Goal: Task Accomplishment & Management: Manage account settings

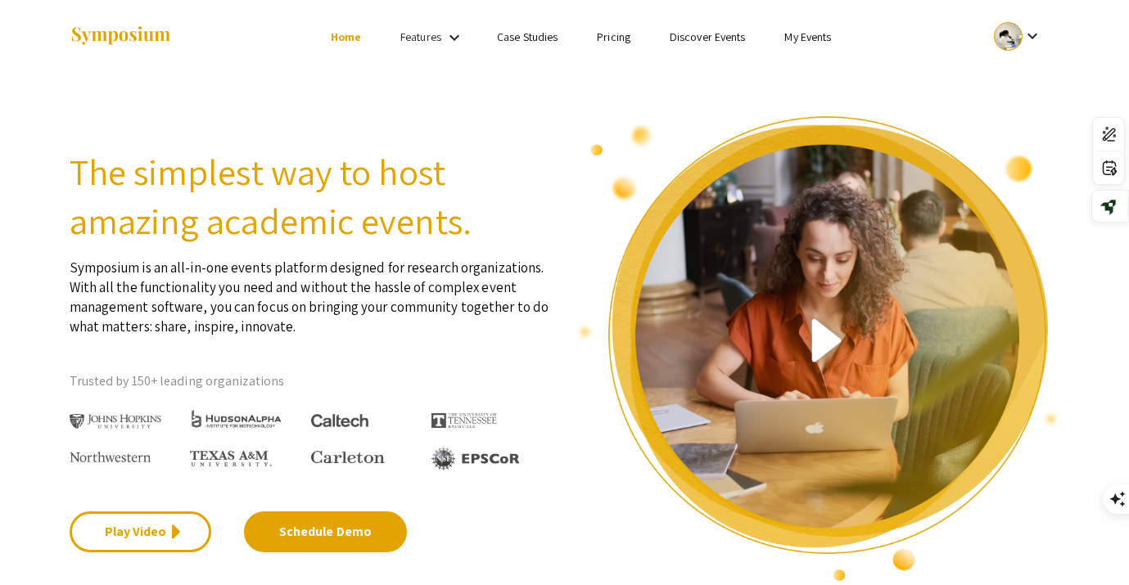
click at [707, 44] on link "Discover Events" at bounding box center [708, 36] width 76 height 15
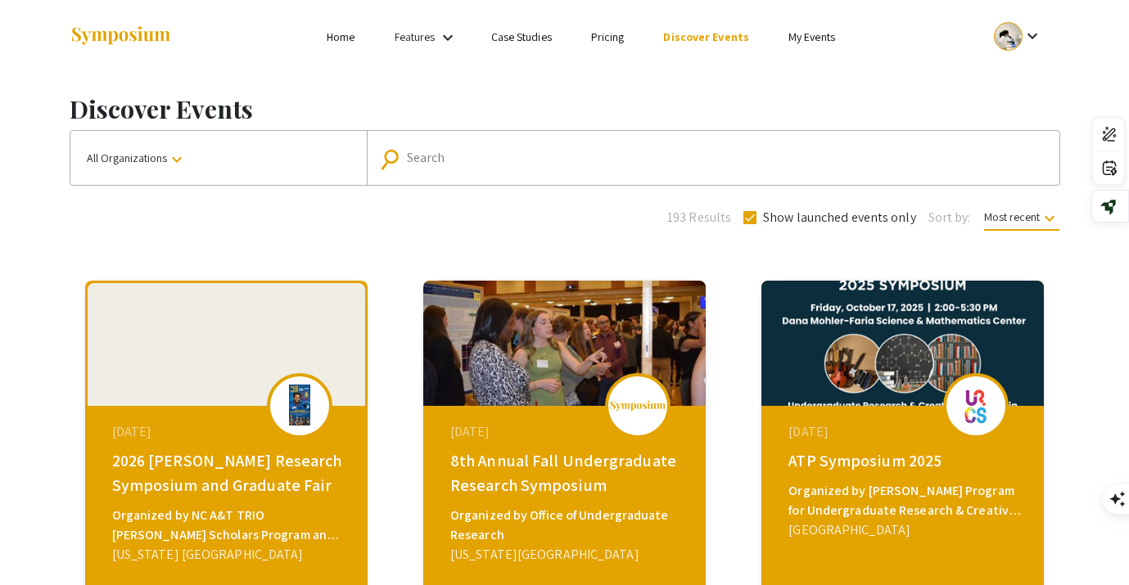
click at [802, 30] on link "My Events" at bounding box center [811, 36] width 47 height 15
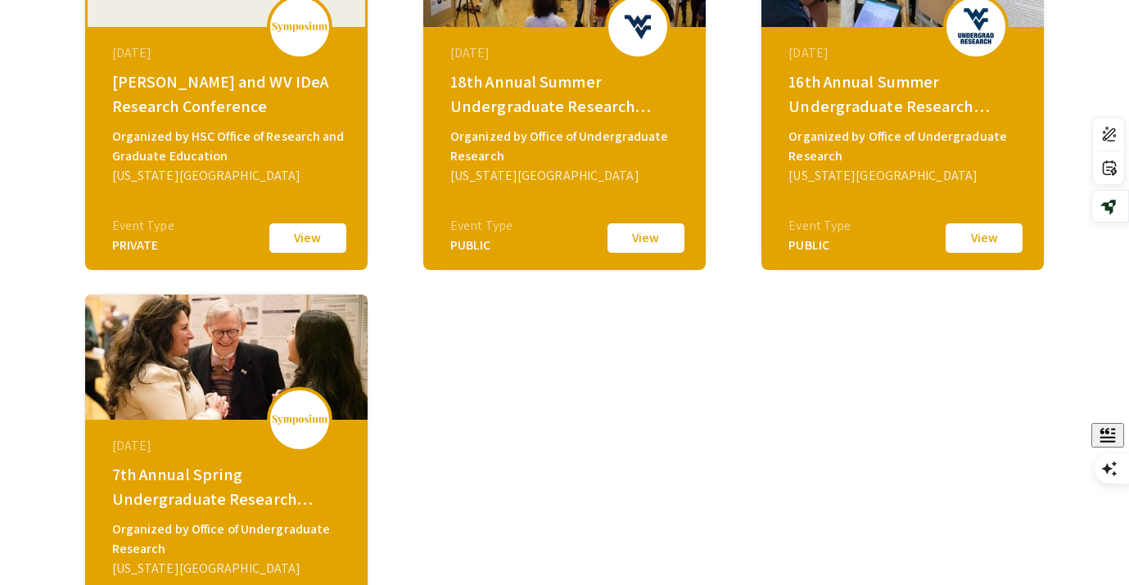
scroll to position [208, 0]
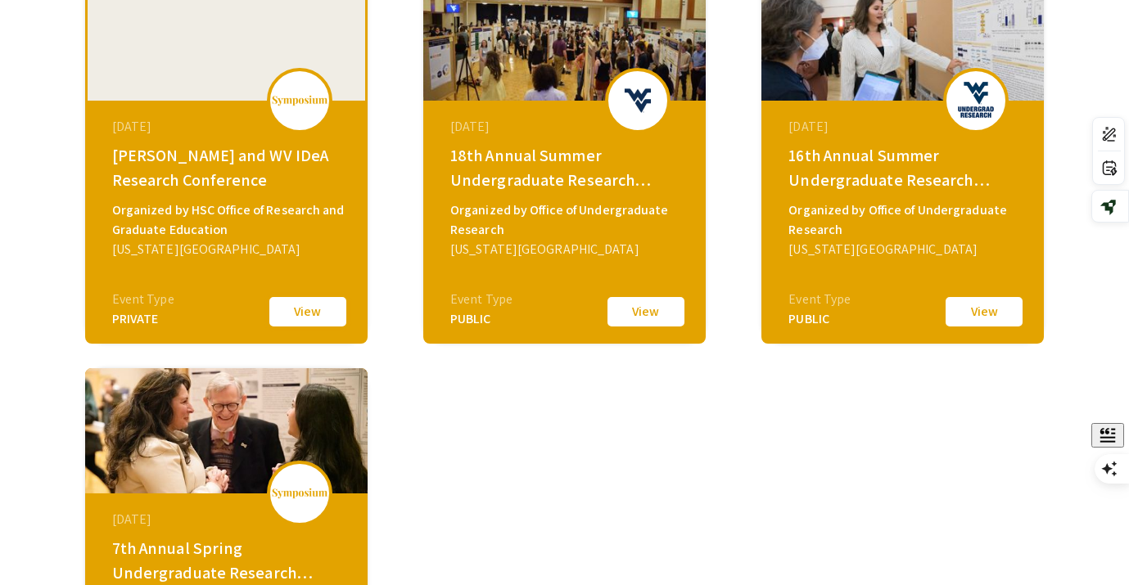
click at [301, 307] on button "View" at bounding box center [308, 312] width 82 height 34
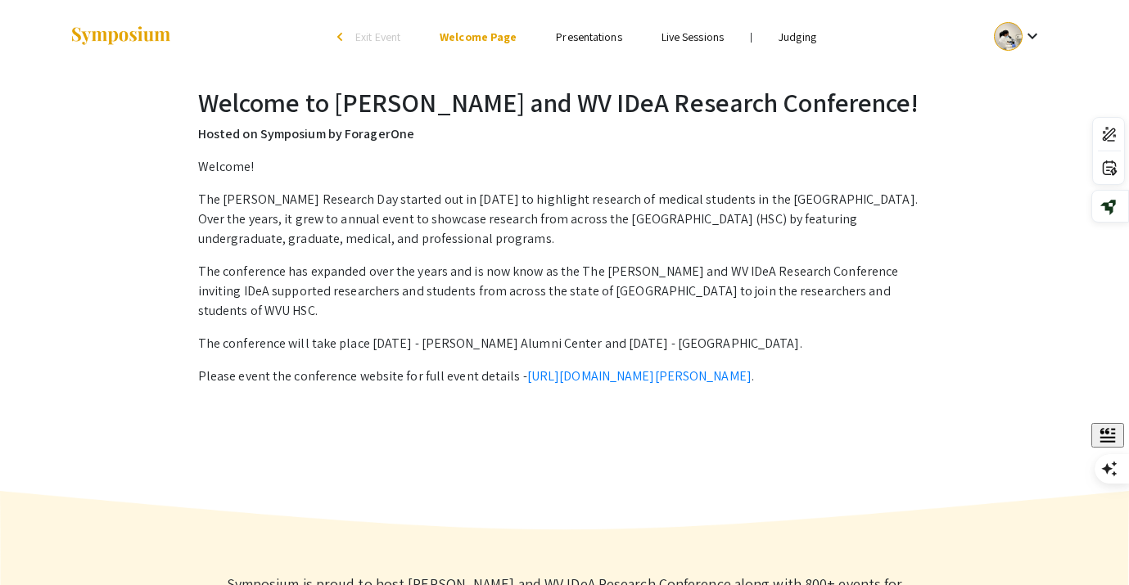
click at [579, 37] on link "Presentations" at bounding box center [588, 36] width 65 height 15
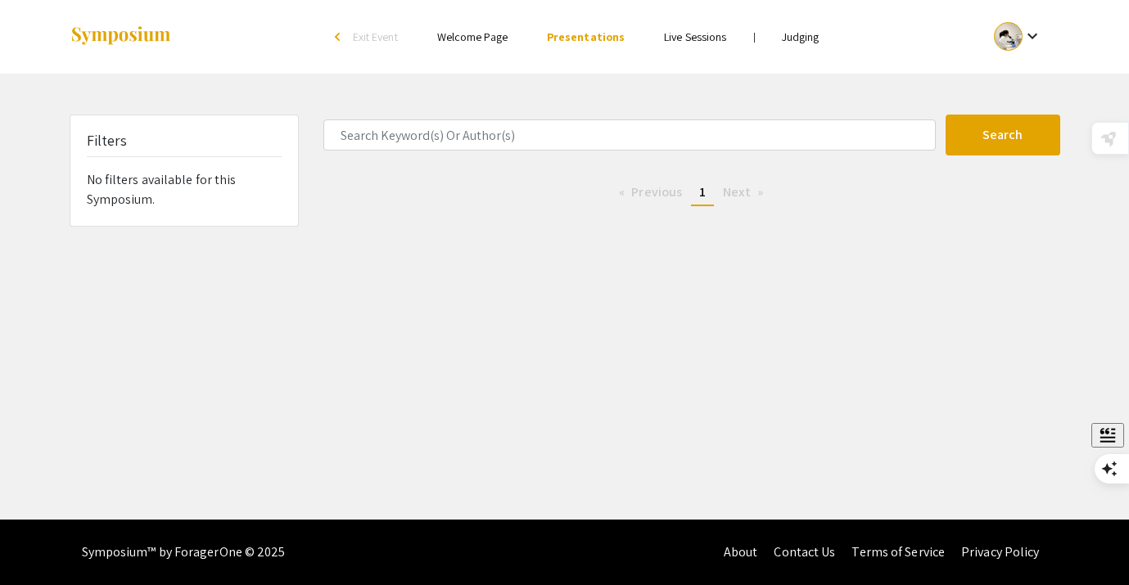
click at [795, 29] on link "Judging" at bounding box center [801, 36] width 38 height 15
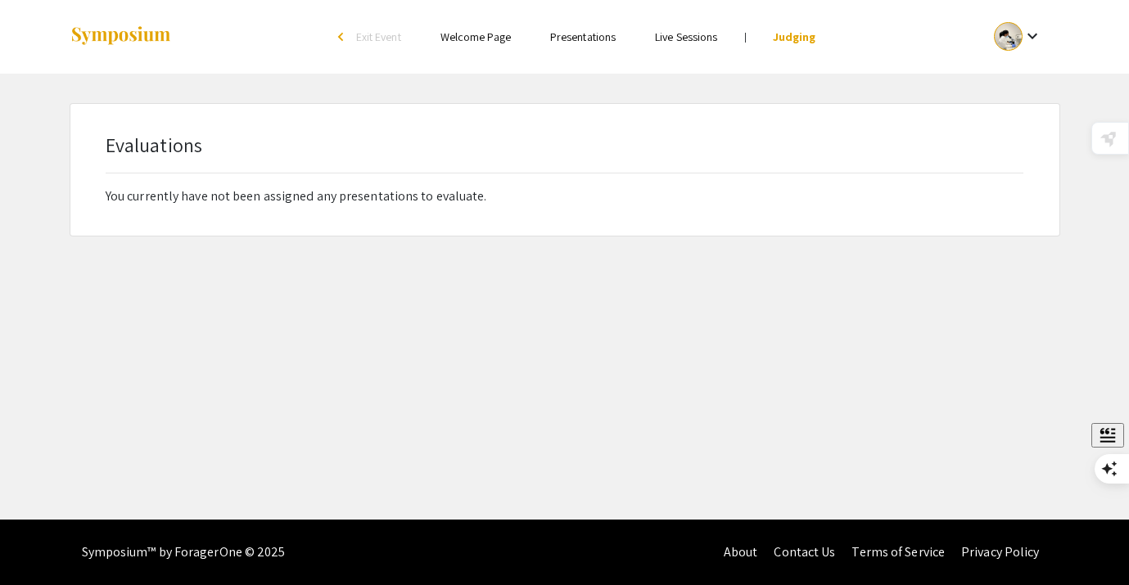
click at [487, 29] on link "Welcome Page" at bounding box center [475, 36] width 70 height 15
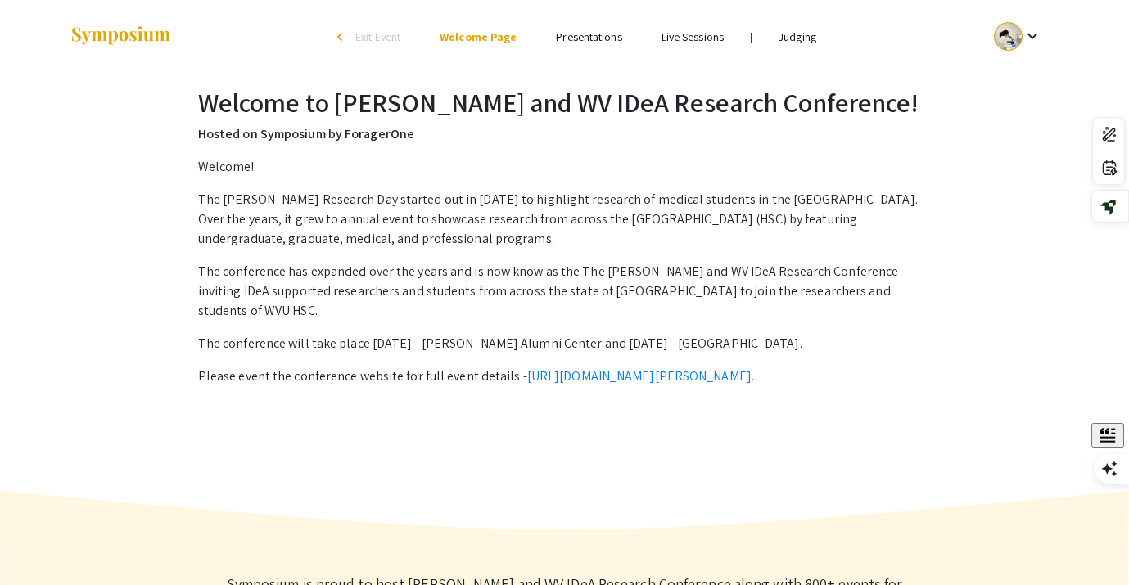
click at [577, 43] on link "Presentations" at bounding box center [588, 36] width 65 height 15
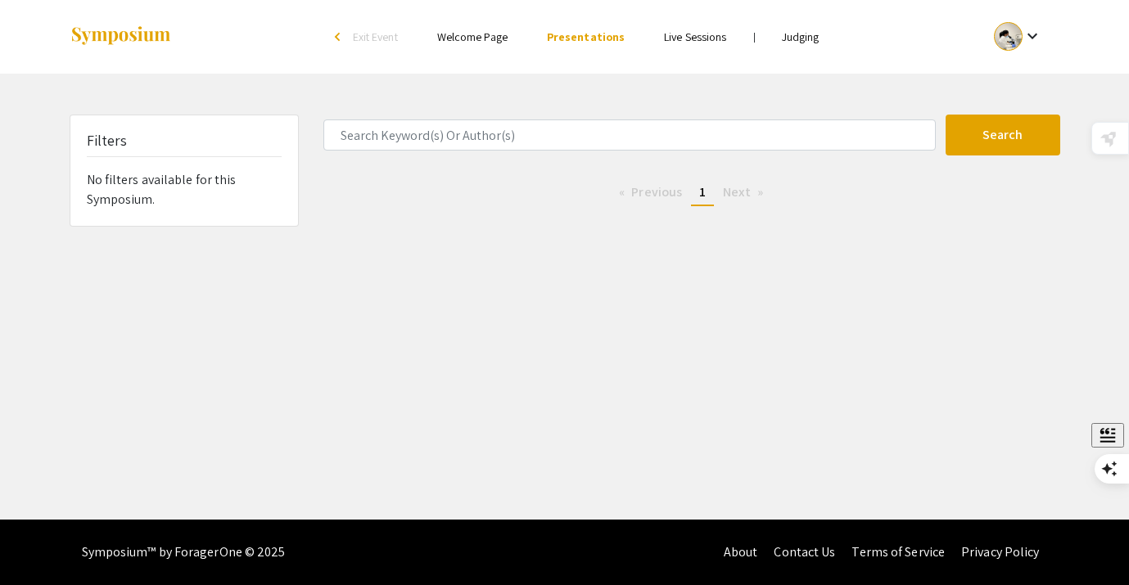
click at [330, 39] on li "arrow_back_ios Exit Event" at bounding box center [370, 37] width 94 height 20
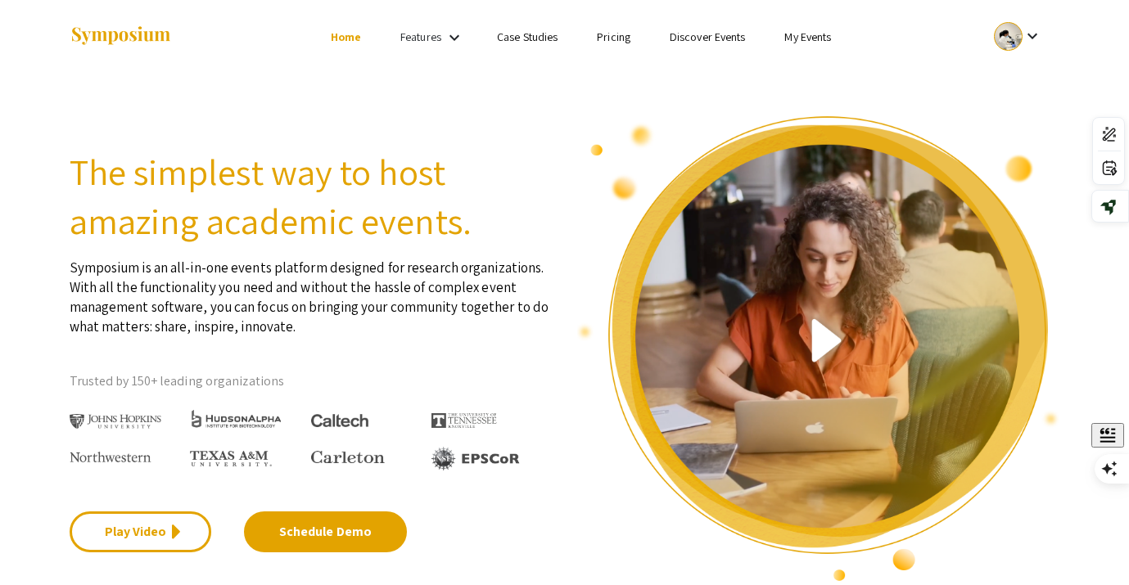
click at [508, 38] on link "Case Studies" at bounding box center [527, 36] width 61 height 15
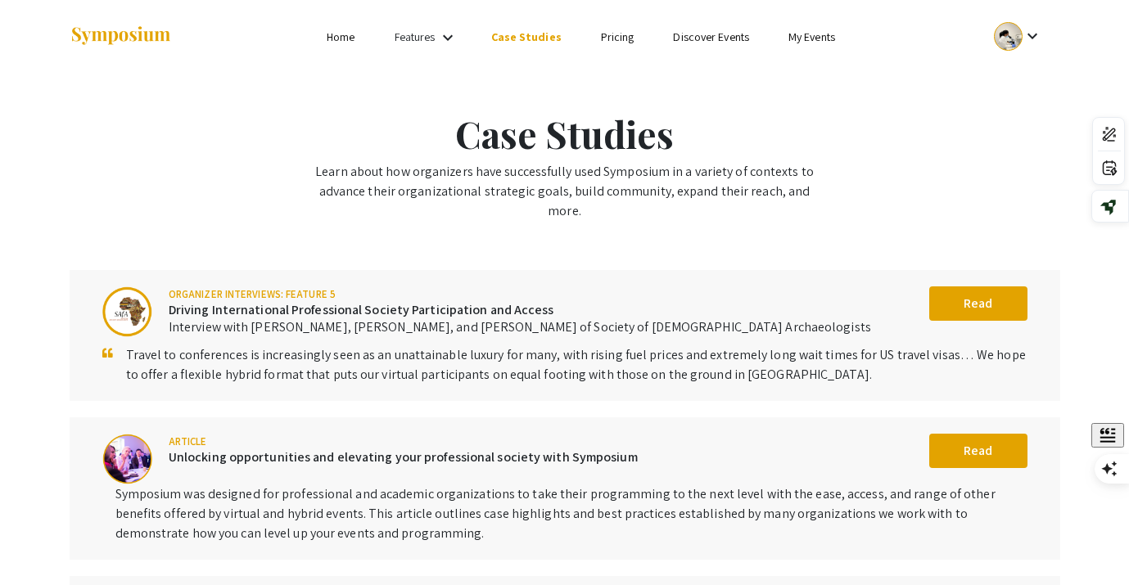
click at [794, 40] on link "My Events" at bounding box center [811, 36] width 47 height 15
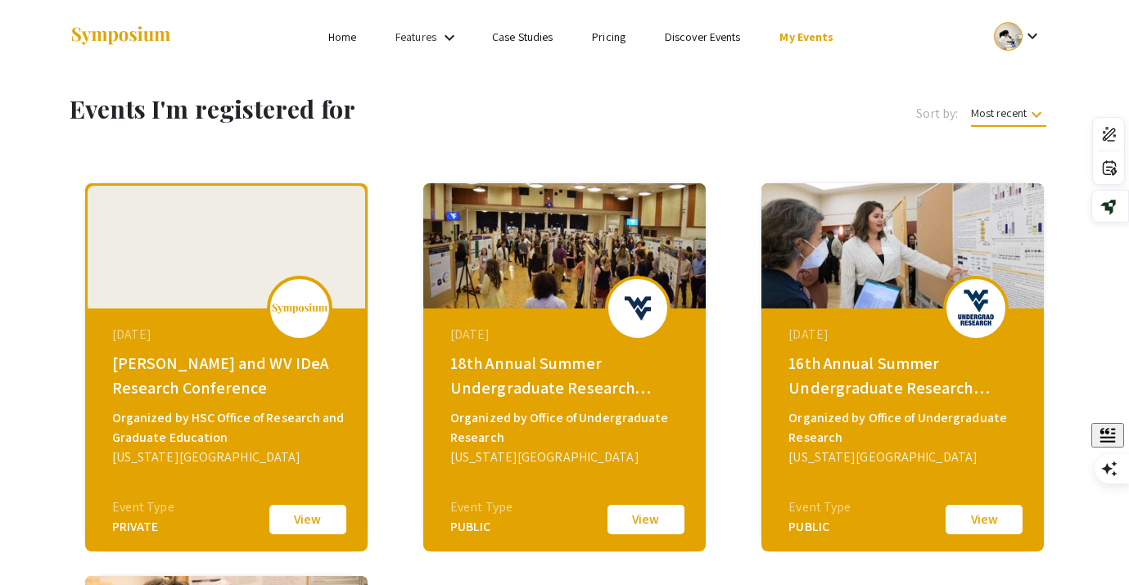
click at [433, 43] on link "Features" at bounding box center [415, 36] width 41 height 15
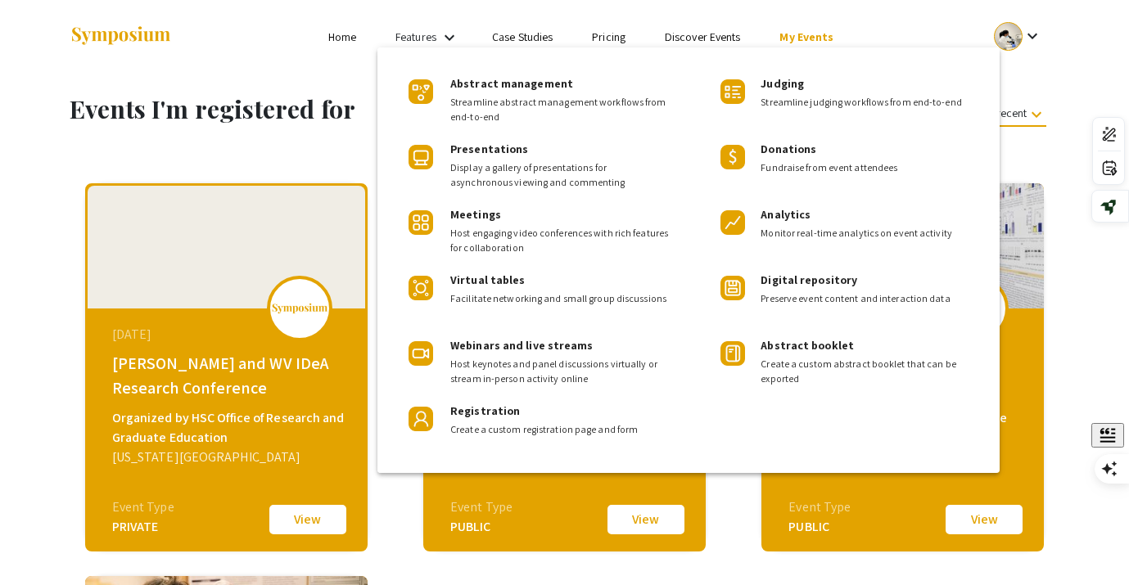
click at [316, 146] on div at bounding box center [564, 292] width 1129 height 585
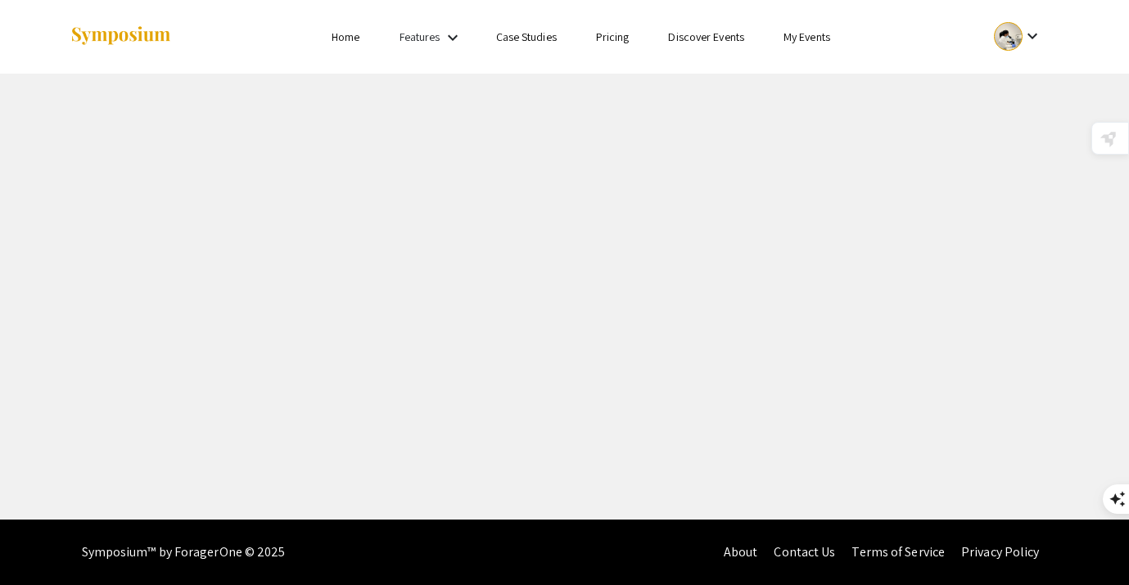
click at [447, 39] on mat-icon "keyboard_arrow_down" at bounding box center [453, 38] width 20 height 20
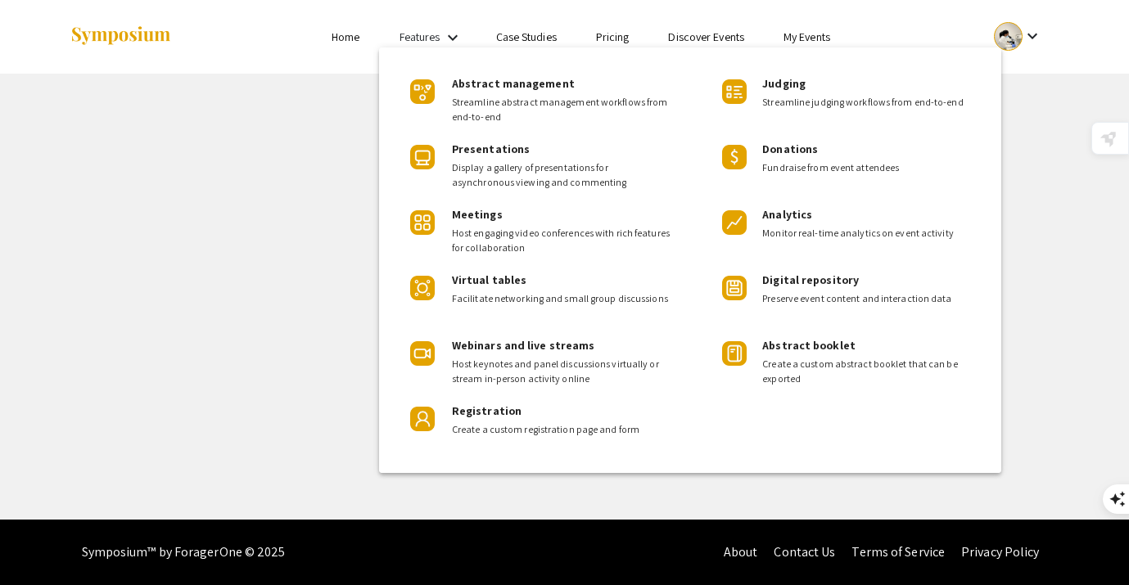
click at [447, 40] on div at bounding box center [564, 292] width 1129 height 585
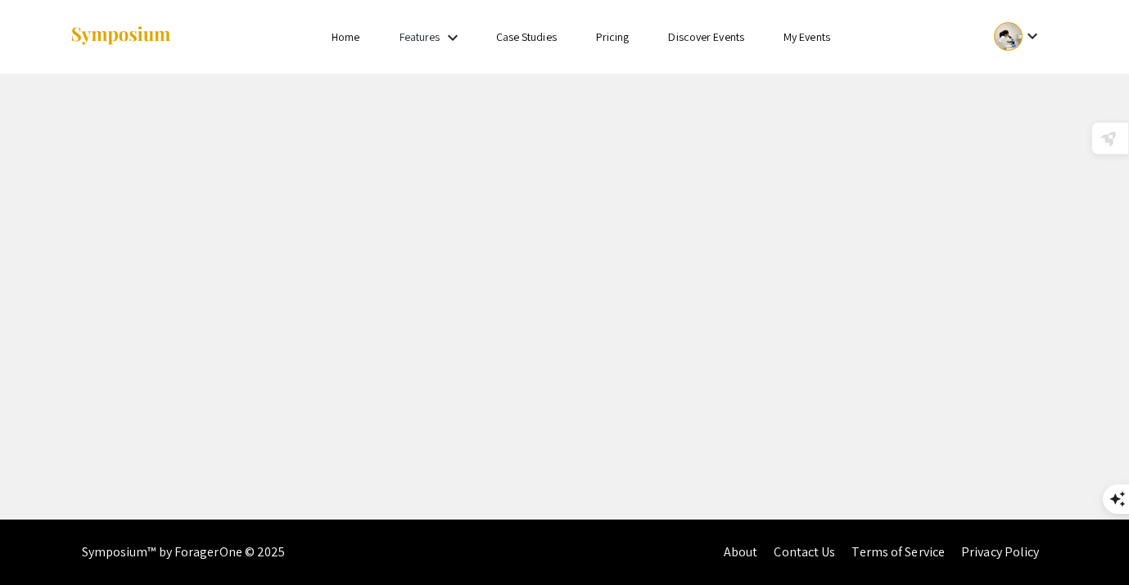
click at [356, 41] on link "Home" at bounding box center [345, 36] width 28 height 15
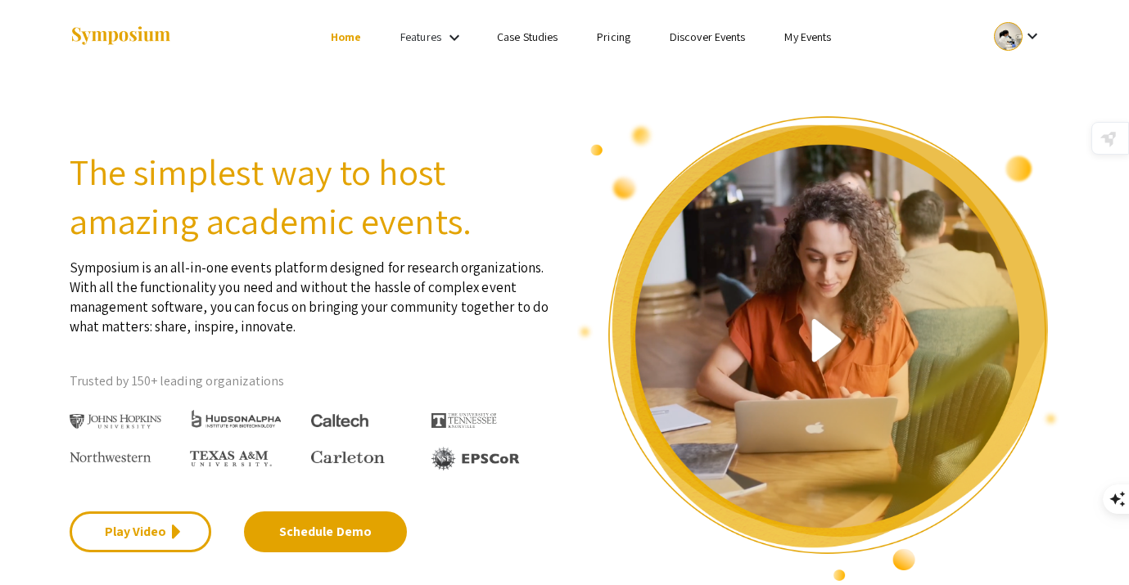
click at [808, 45] on li "My Events" at bounding box center [807, 37] width 86 height 20
click at [817, 34] on link "My Events" at bounding box center [807, 36] width 47 height 15
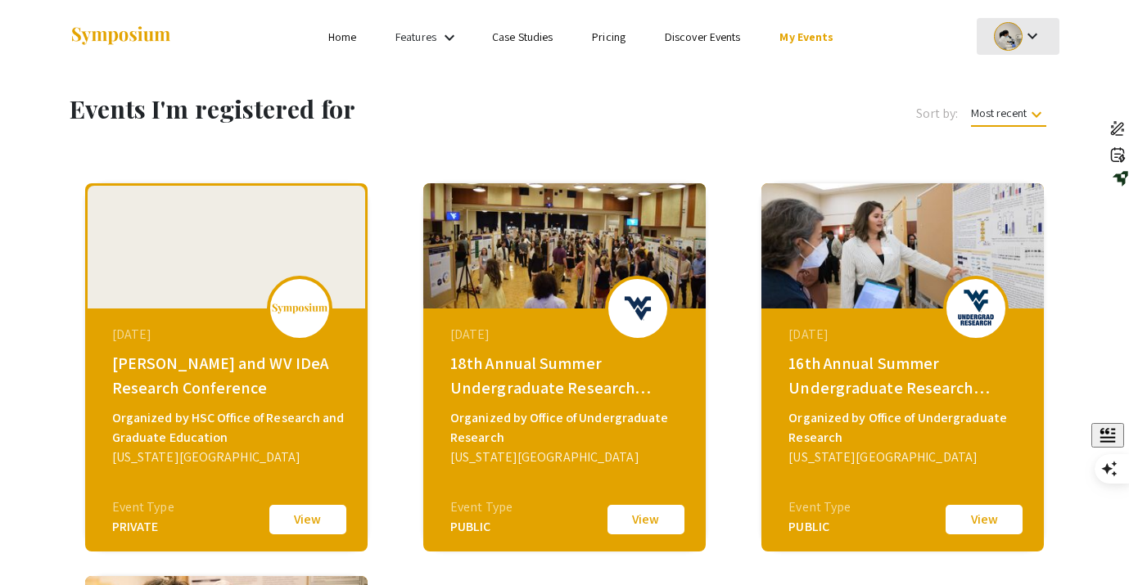
click at [1029, 37] on mat-icon "keyboard_arrow_down" at bounding box center [1032, 36] width 20 height 20
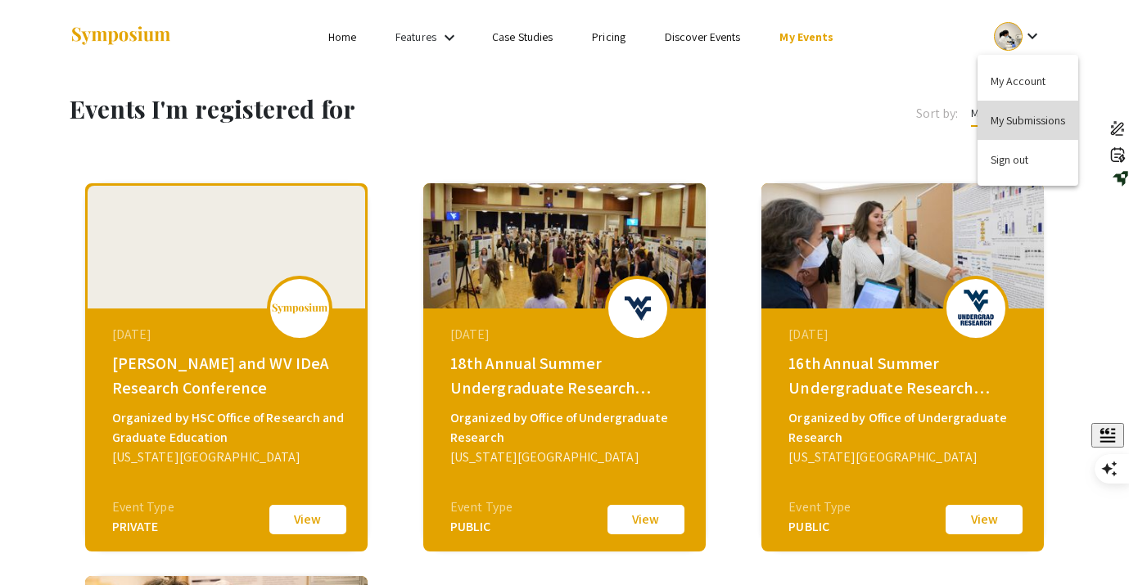
click at [1003, 120] on button "My Submissions" at bounding box center [1027, 120] width 101 height 39
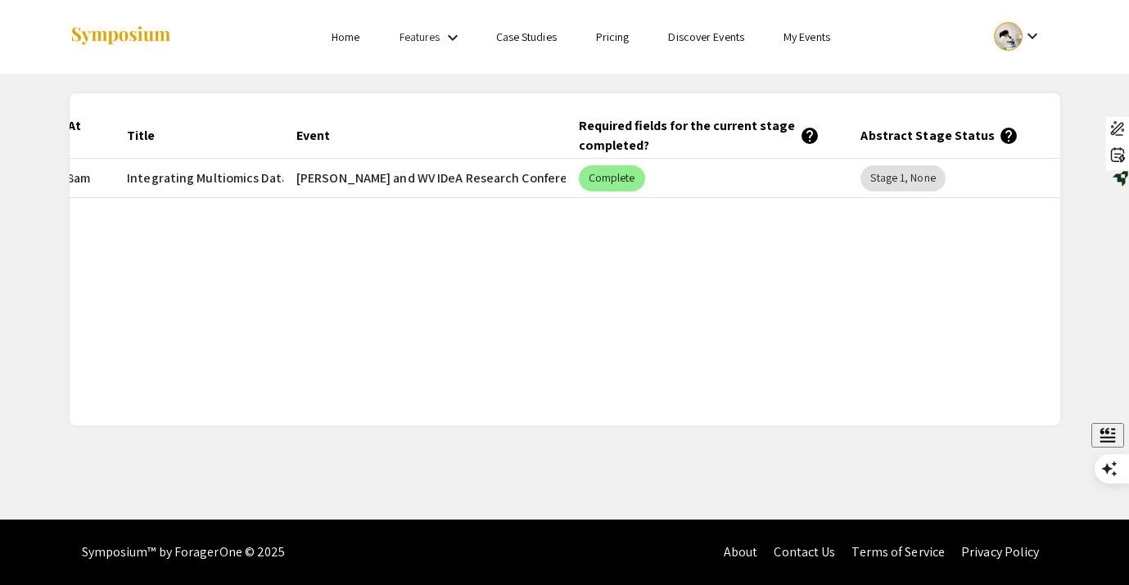
scroll to position [0, 205]
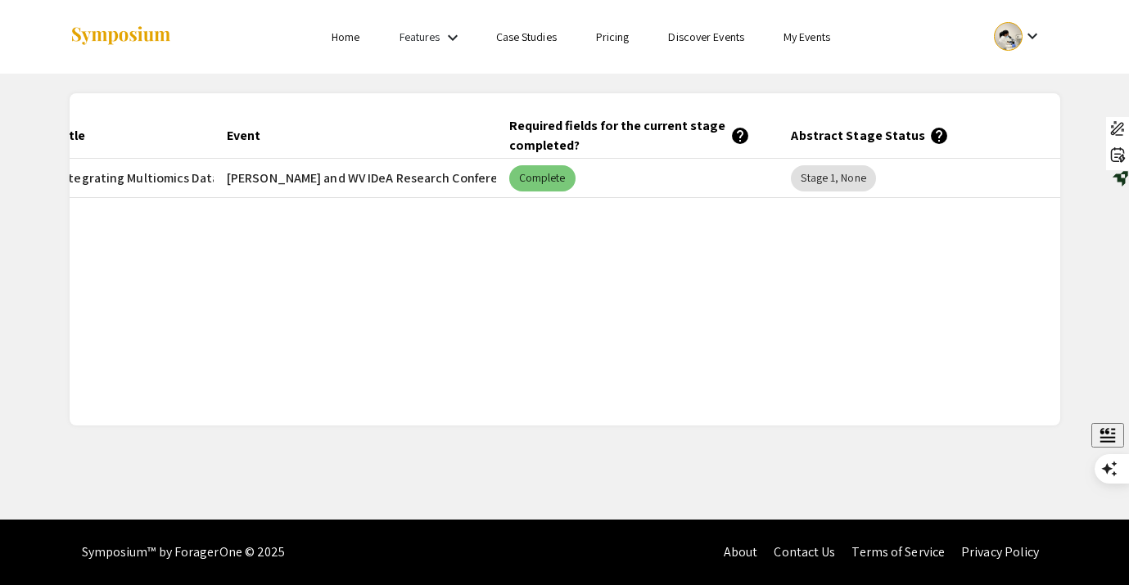
click at [521, 176] on mat-chip "Complete" at bounding box center [542, 178] width 66 height 26
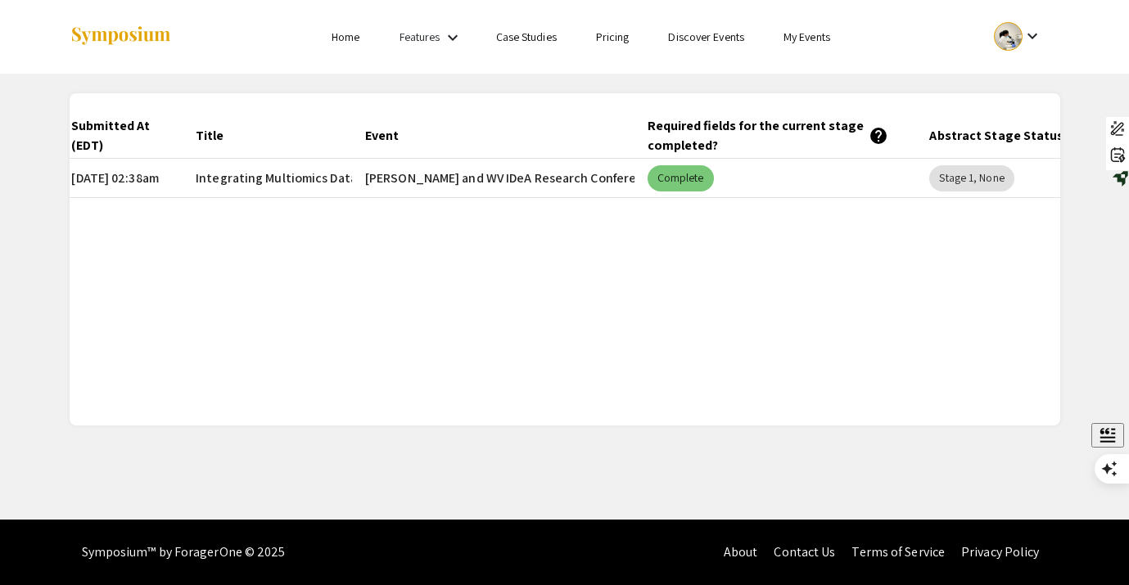
scroll to position [0, 0]
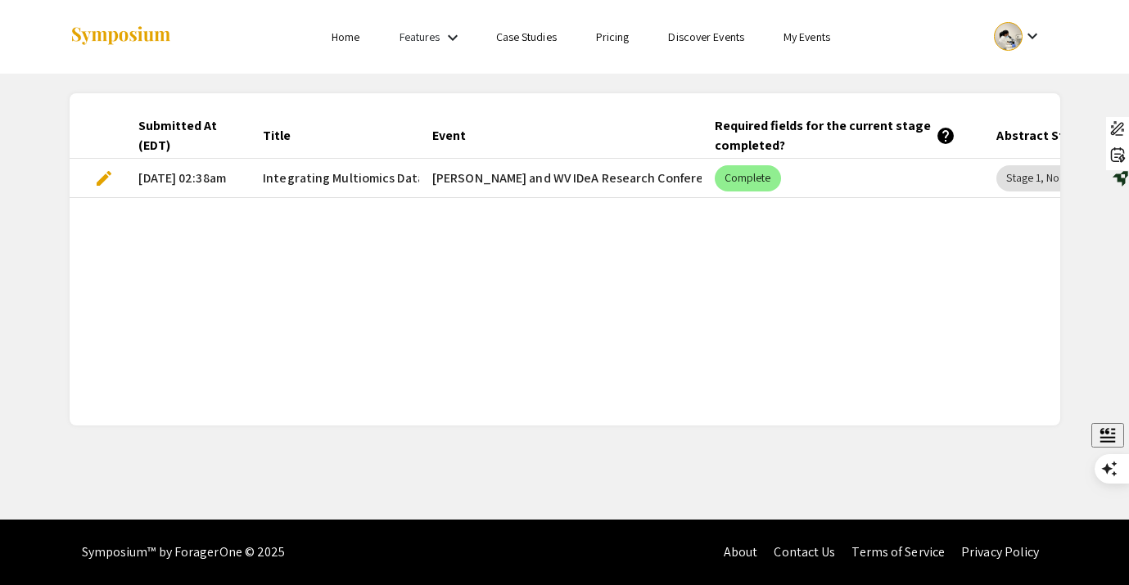
click at [99, 178] on span "edit" at bounding box center [104, 179] width 20 height 20
